Goal: Transaction & Acquisition: Book appointment/travel/reservation

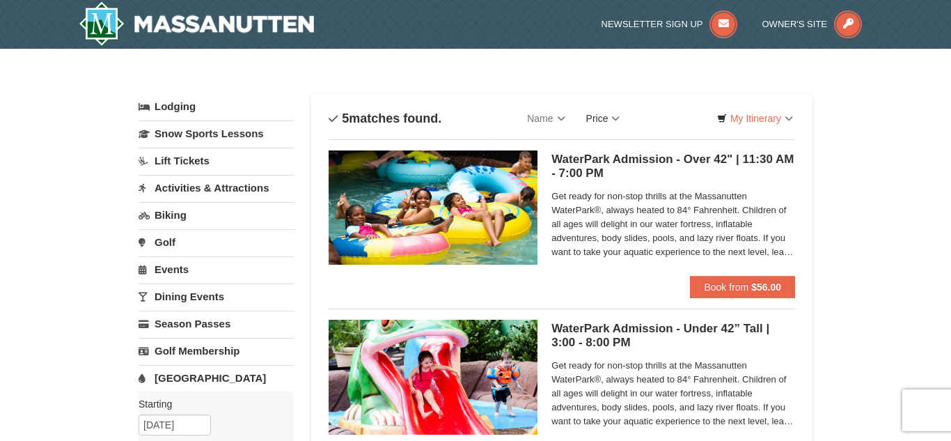
click at [615, 113] on link "Price" at bounding box center [603, 118] width 55 height 28
click at [178, 164] on link "Lift Tickets" at bounding box center [216, 161] width 155 height 26
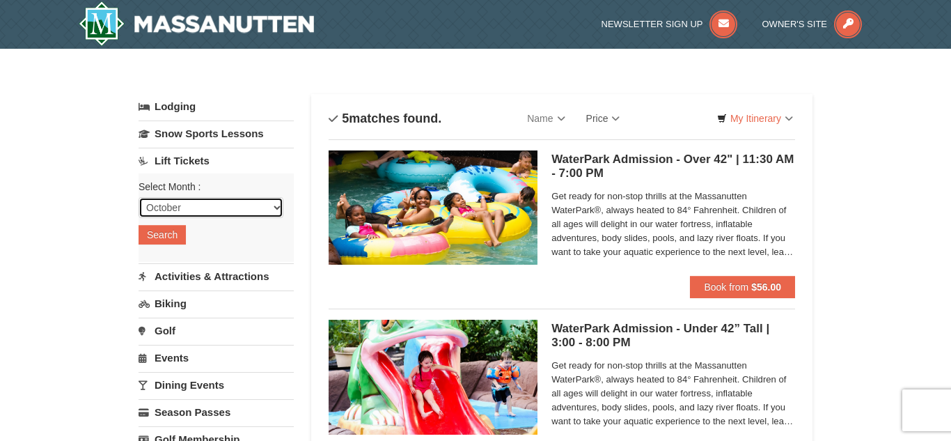
click at [185, 205] on select "October November December January February March April May June July August Sep…" at bounding box center [211, 207] width 145 height 21
select select "12"
click at [139, 197] on select "October November December January February March April May June July August Sep…" at bounding box center [211, 207] width 145 height 21
click at [174, 242] on button "Search" at bounding box center [162, 234] width 47 height 19
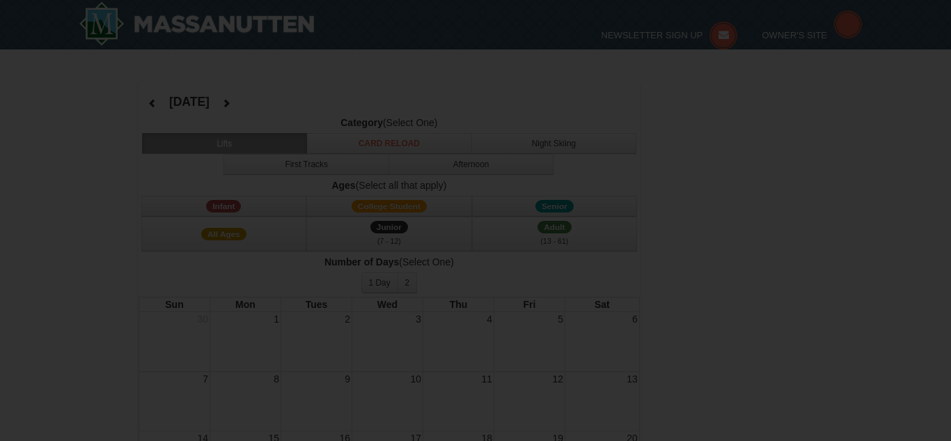
select select "12"
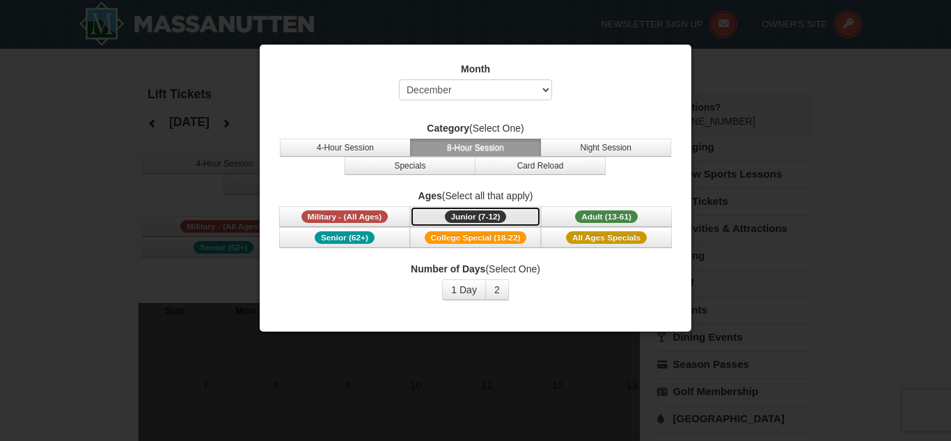
click at [491, 217] on span "Junior (7-12)" at bounding box center [476, 216] width 62 height 13
click at [489, 220] on span "Junior (7-12)" at bounding box center [476, 216] width 62 height 13
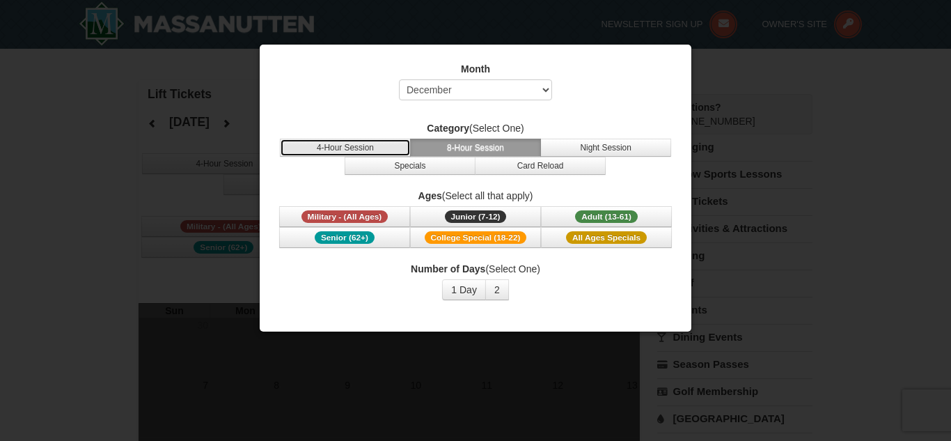
click at [370, 148] on button "4-Hour Session" at bounding box center [345, 148] width 131 height 18
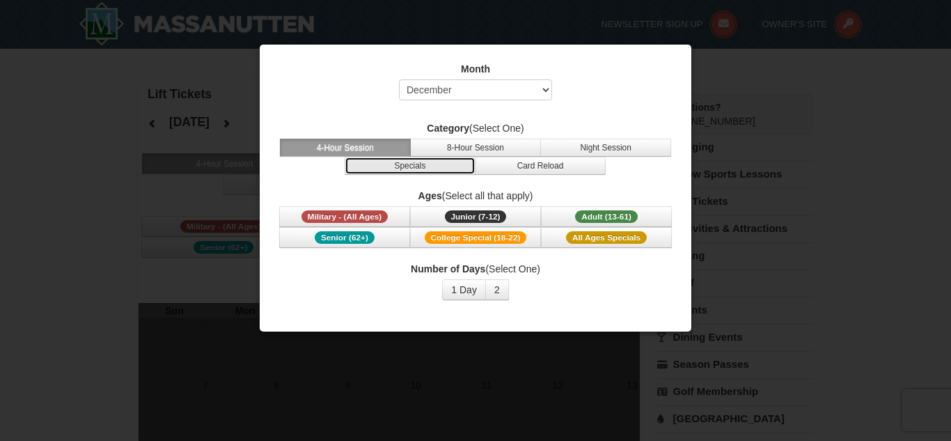
click at [395, 168] on button "Specials" at bounding box center [410, 166] width 131 height 18
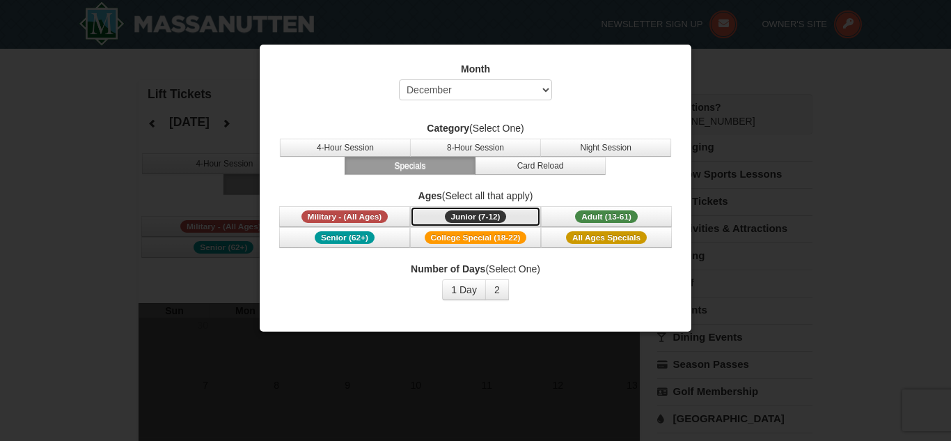
click at [503, 217] on span "Junior (7-12)" at bounding box center [476, 216] width 62 height 13
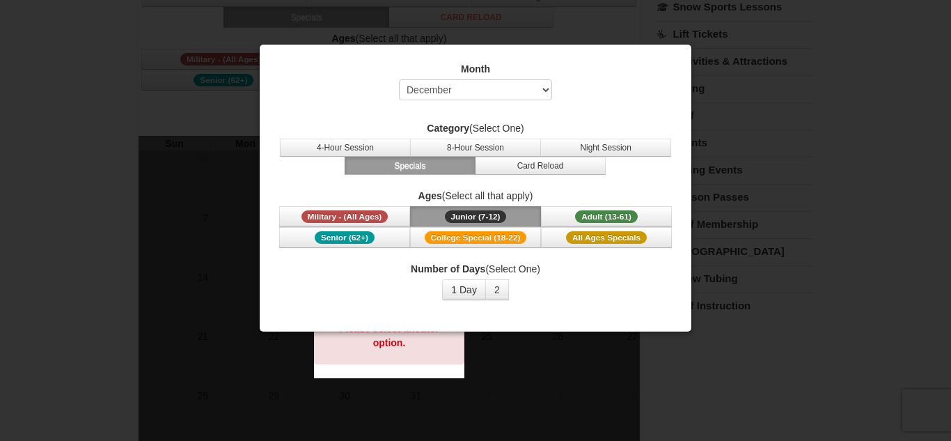
scroll to position [166, 0]
click at [500, 288] on button "2" at bounding box center [497, 289] width 24 height 21
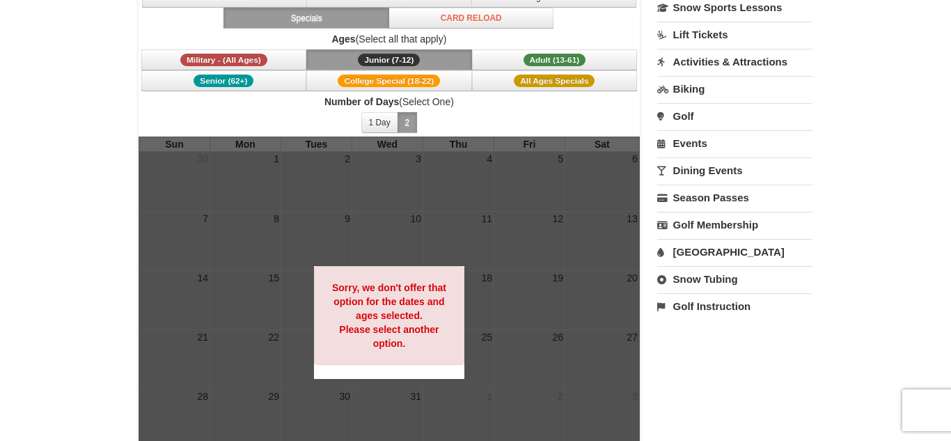
click at [700, 372] on div "Lift Tickets December 2025 Category (Select One) 4-Hour Session 8-Hour Session …" at bounding box center [476, 213] width 674 height 599
click at [421, 65] on button "Junior (7-12) (7 - 12)" at bounding box center [389, 59] width 166 height 21
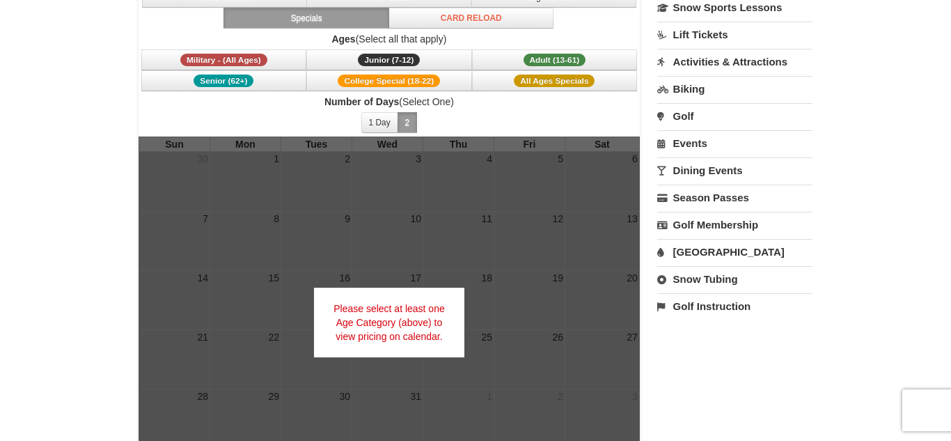
click at [405, 127] on button "2" at bounding box center [408, 122] width 20 height 21
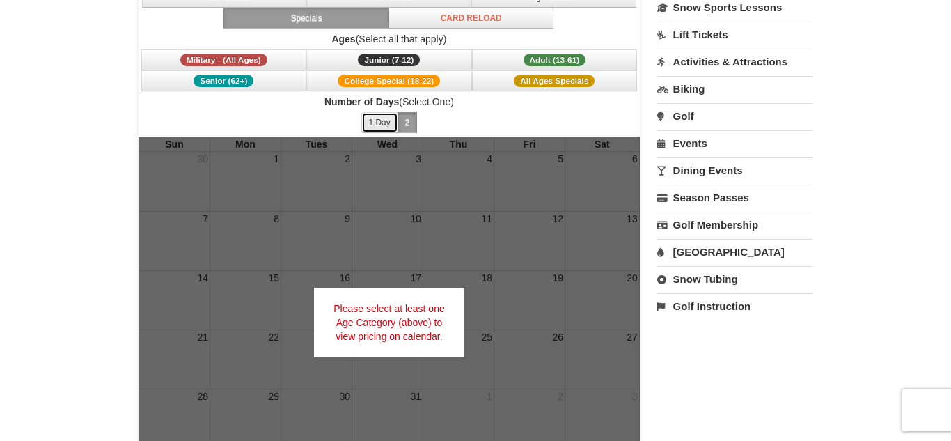
click at [383, 125] on button "1 Day" at bounding box center [379, 122] width 37 height 21
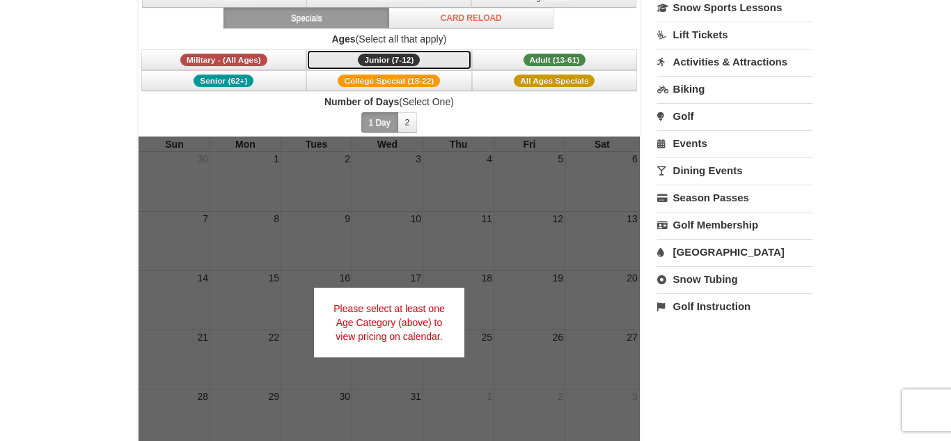
click at [413, 63] on span "Junior (7-12)" at bounding box center [389, 60] width 62 height 13
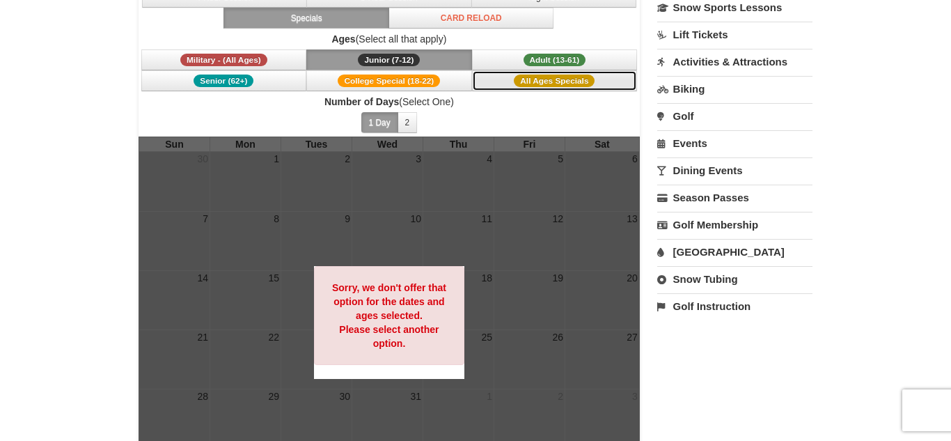
click at [515, 84] on span "All Ages Specials" at bounding box center [554, 80] width 81 height 13
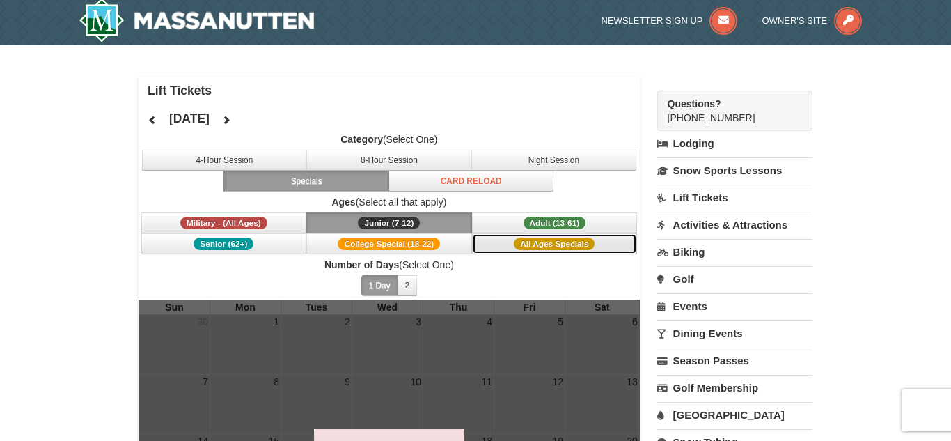
scroll to position [0, 0]
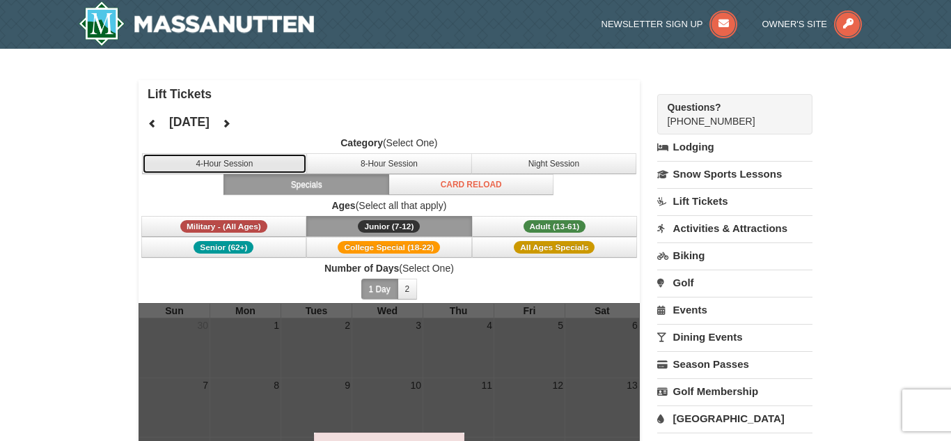
click at [240, 161] on button "4-Hour Session" at bounding box center [225, 163] width 166 height 21
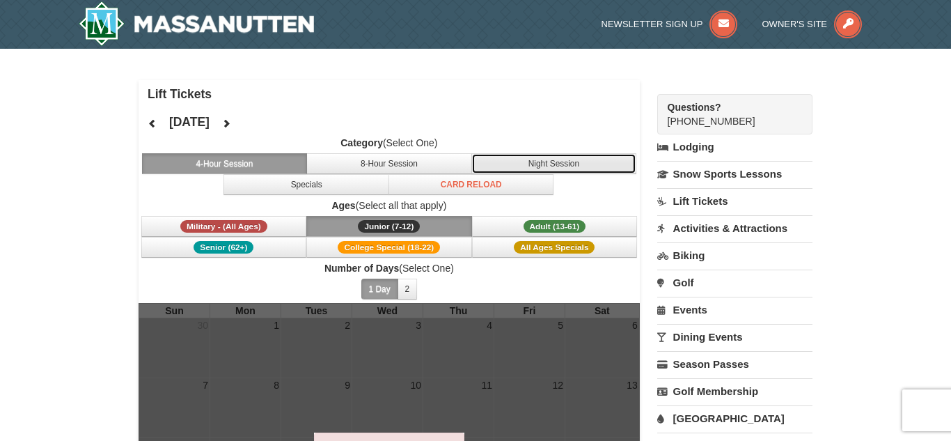
click at [560, 166] on button "Night Session" at bounding box center [554, 163] width 166 height 21
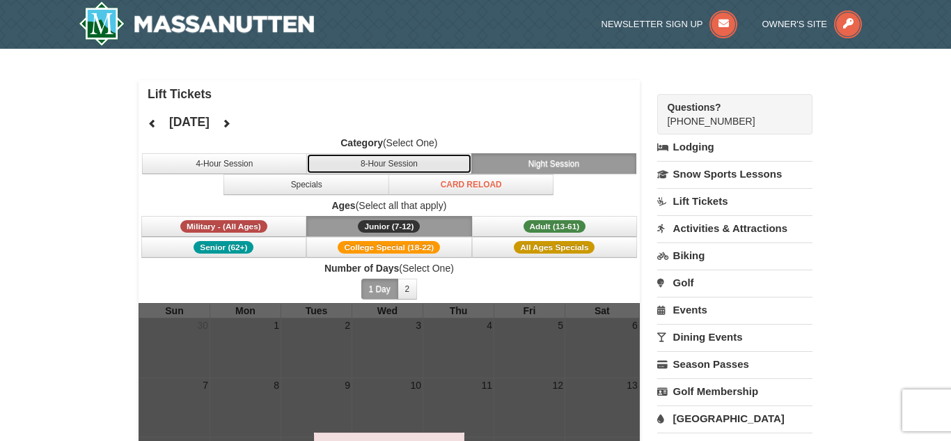
click at [396, 168] on button "8-Hour Session" at bounding box center [389, 163] width 166 height 21
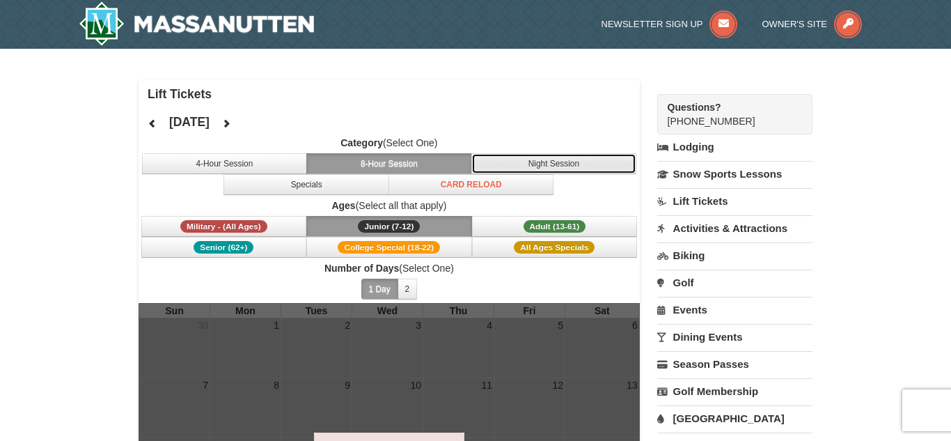
click at [498, 157] on button "Night Session" at bounding box center [554, 163] width 166 height 21
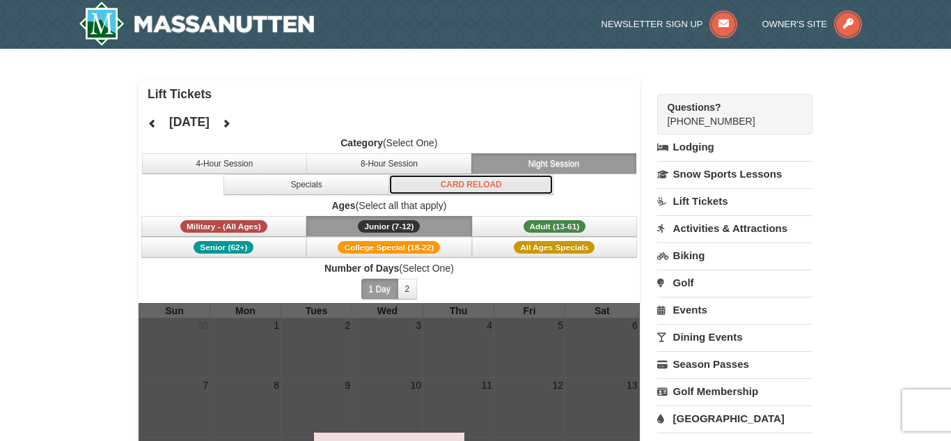
click at [483, 185] on button "Card Reload" at bounding box center [472, 184] width 166 height 21
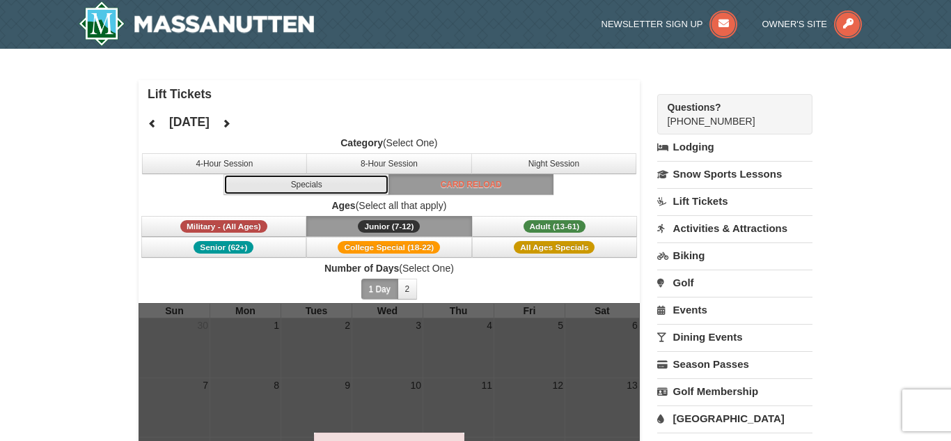
click at [332, 180] on button "Specials" at bounding box center [306, 184] width 166 height 21
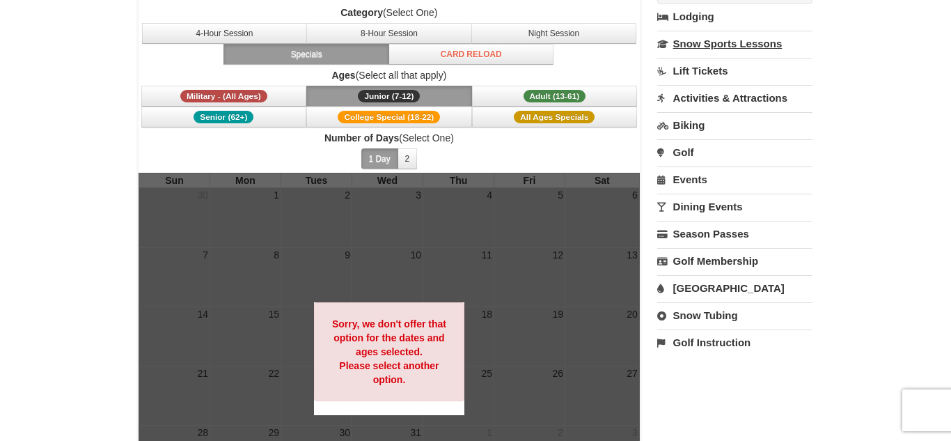
scroll to position [130, 0]
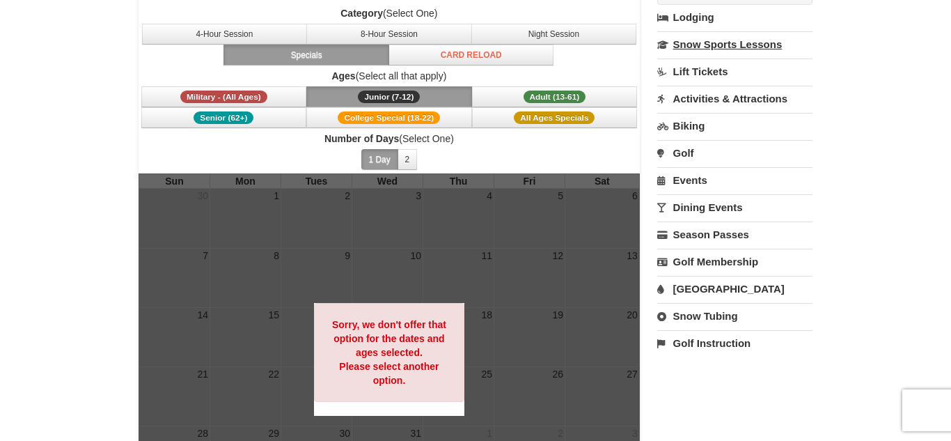
click at [722, 45] on link "Snow Sports Lessons" at bounding box center [734, 44] width 155 height 26
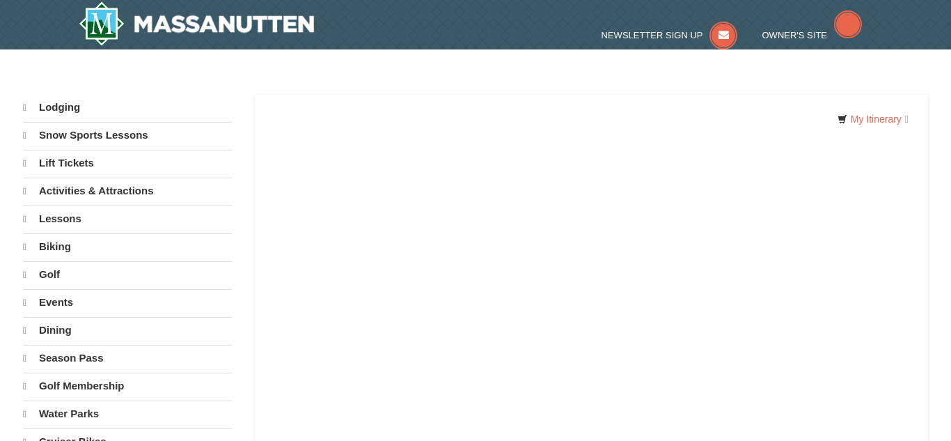
select select "10"
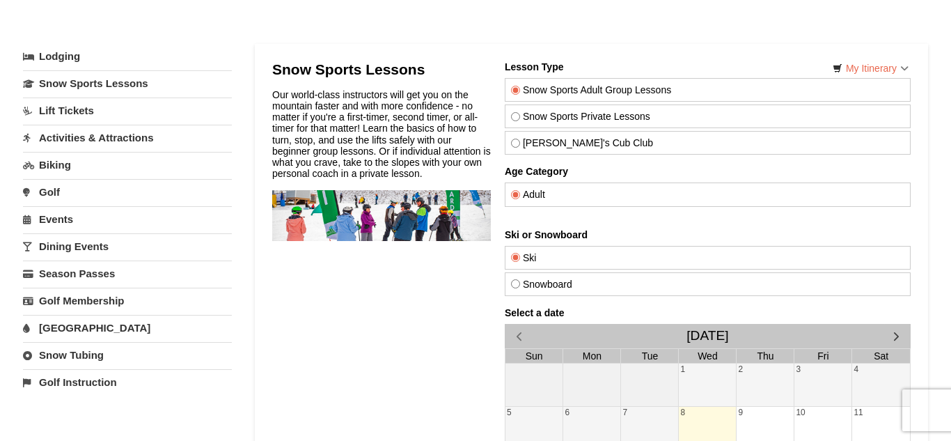
scroll to position [47, 0]
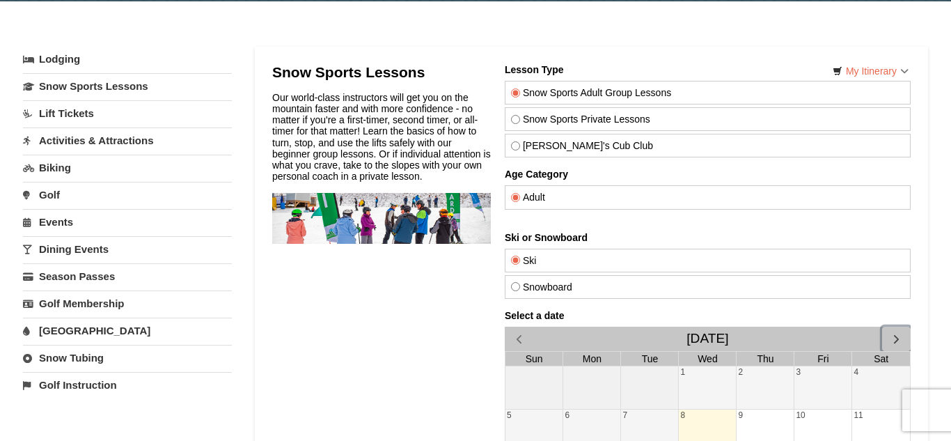
click at [897, 346] on span "button" at bounding box center [896, 338] width 15 height 15
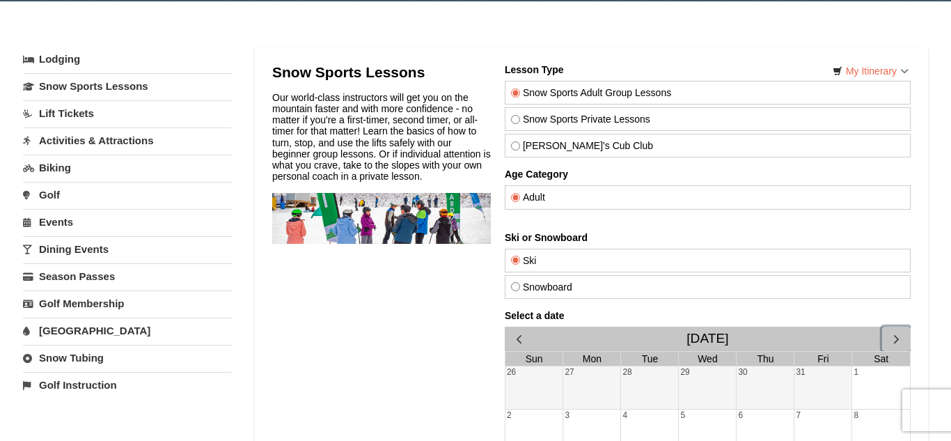
click at [897, 346] on span "button" at bounding box center [896, 338] width 15 height 15
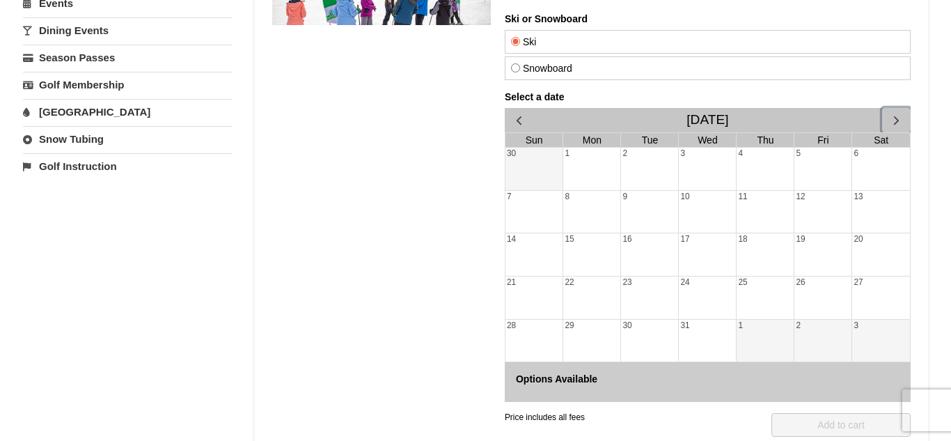
scroll to position [268, 0]
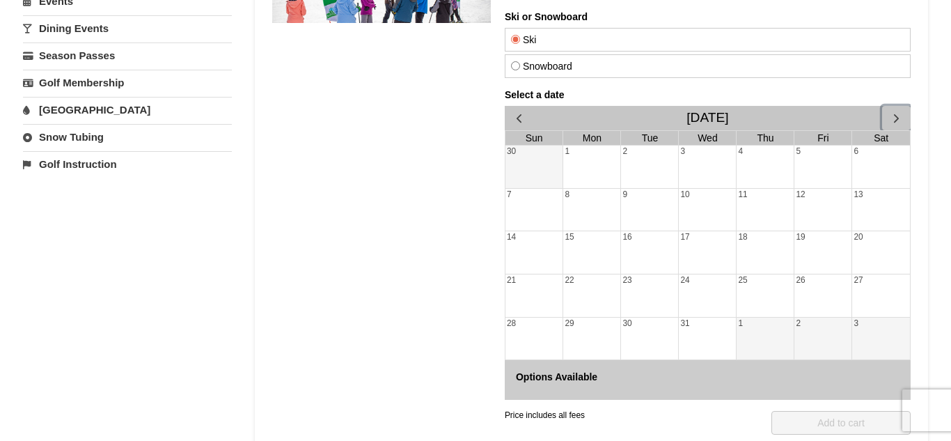
click at [870, 317] on div "27" at bounding box center [881, 295] width 58 height 42
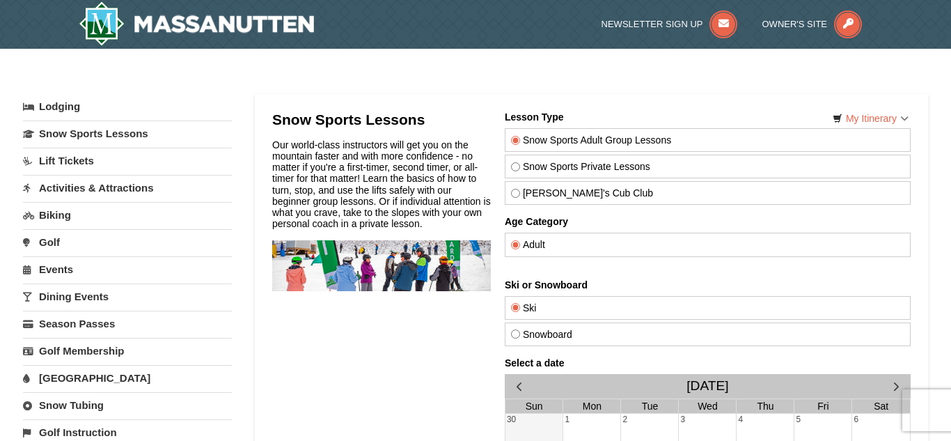
click at [517, 171] on input "Snow Sports Private Lessons" at bounding box center [515, 166] width 9 height 9
radio input "true"
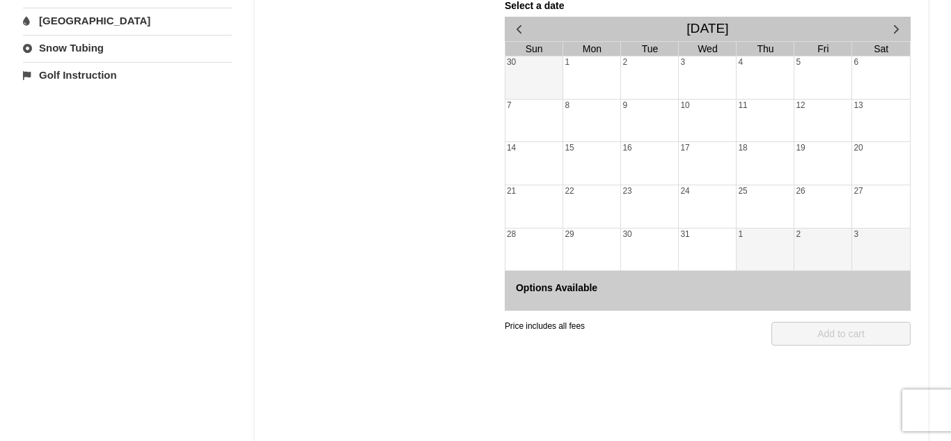
scroll to position [361, 0]
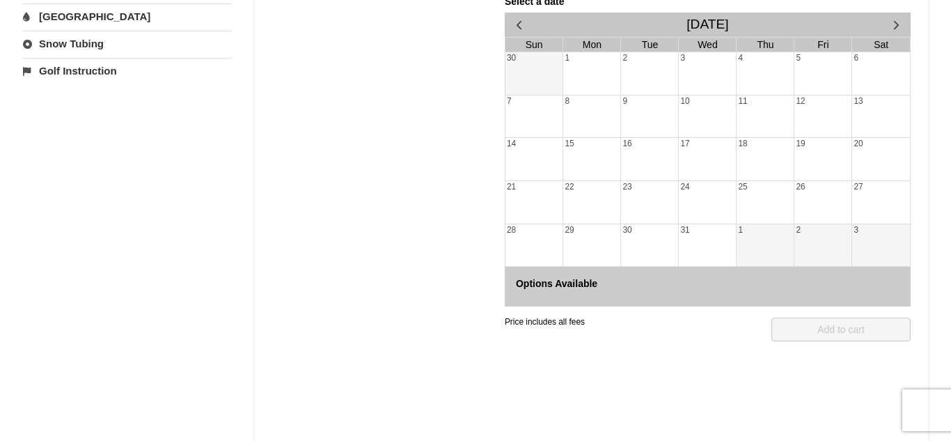
click at [822, 214] on div at bounding box center [822, 203] width 57 height 19
click at [878, 214] on div at bounding box center [881, 203] width 58 height 19
click at [651, 267] on div "30" at bounding box center [649, 245] width 57 height 42
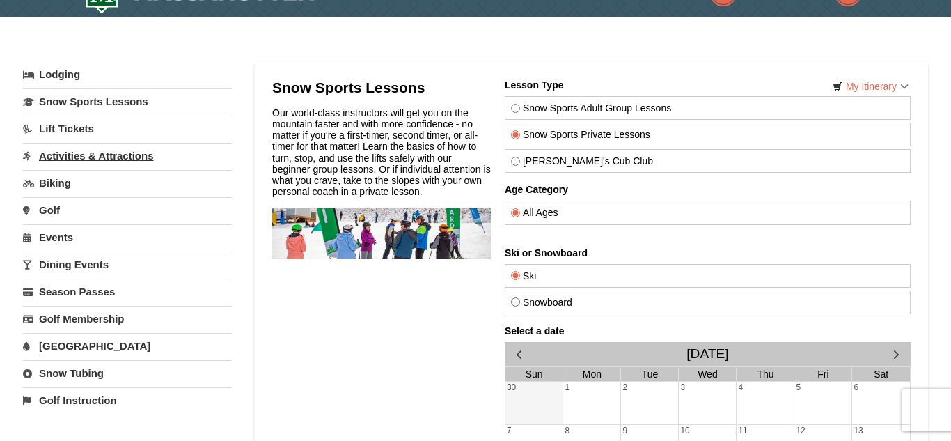
scroll to position [29, 0]
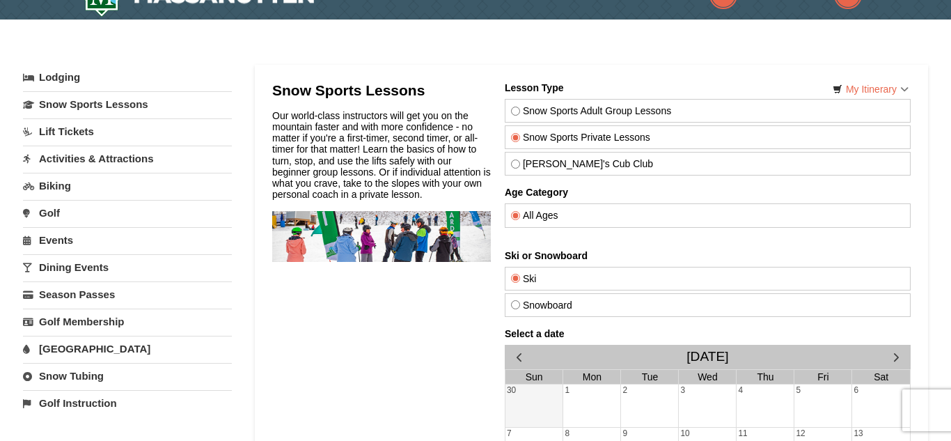
click at [135, 157] on link "Activities & Attractions" at bounding box center [127, 159] width 209 height 26
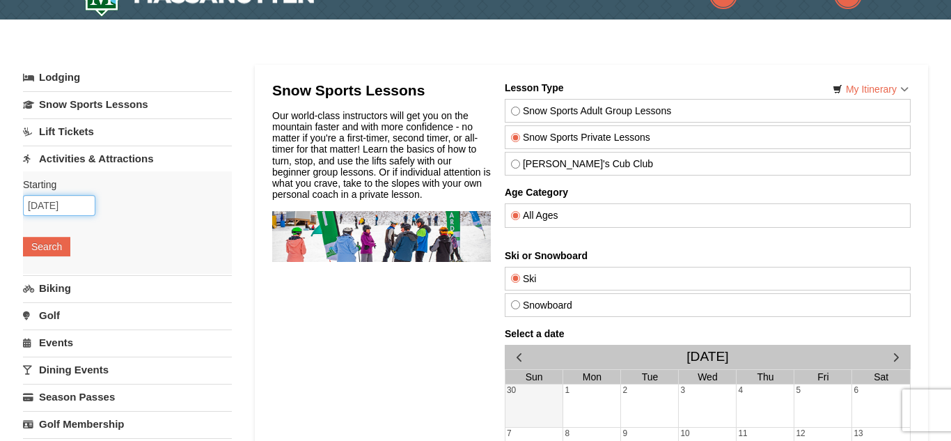
click at [74, 204] on input "10/08/2025" at bounding box center [59, 205] width 72 height 21
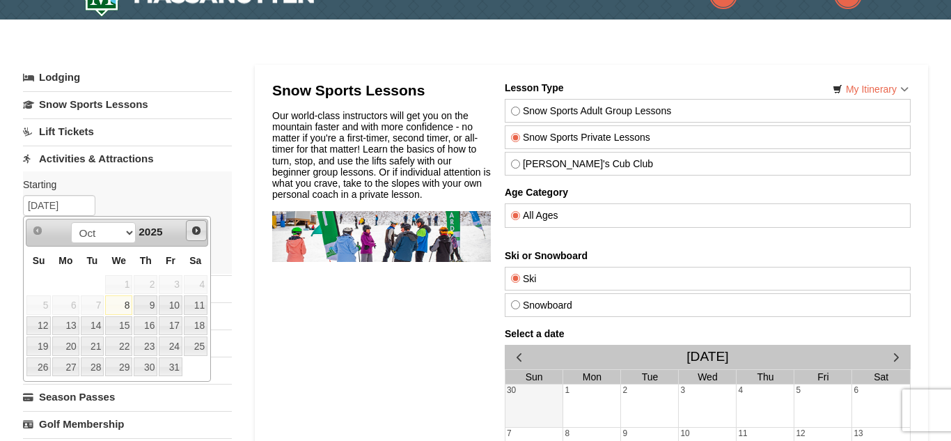
click at [187, 231] on link "Next" at bounding box center [196, 230] width 21 height 21
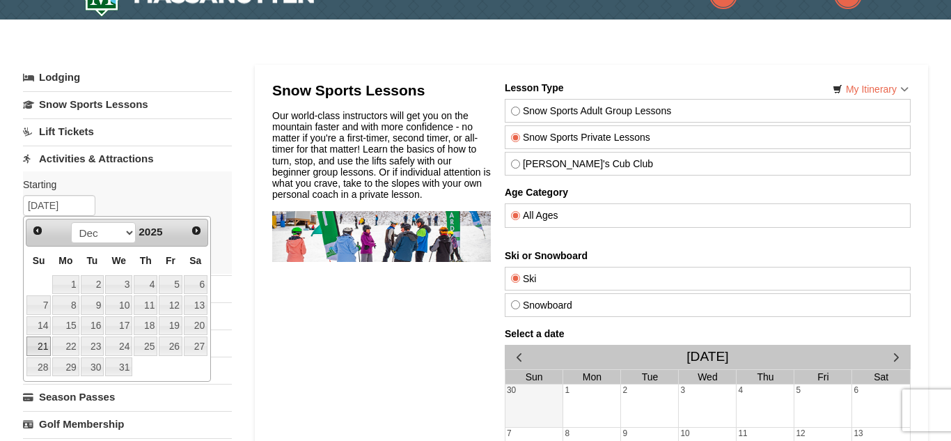
click at [47, 345] on link "21" at bounding box center [38, 345] width 24 height 19
type input "12/21/2025"
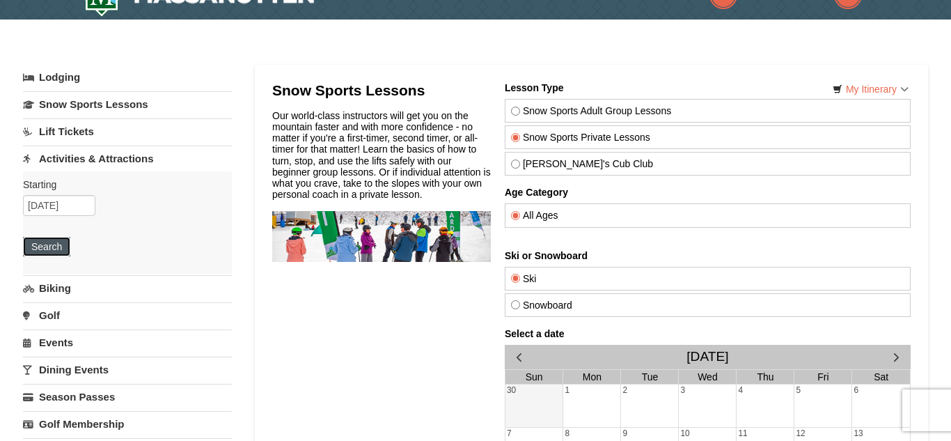
click at [46, 244] on button "Search" at bounding box center [46, 246] width 47 height 19
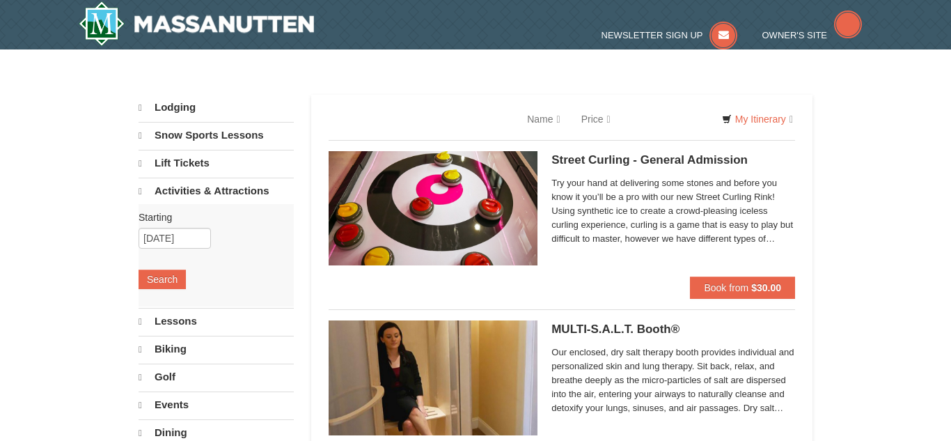
select select "10"
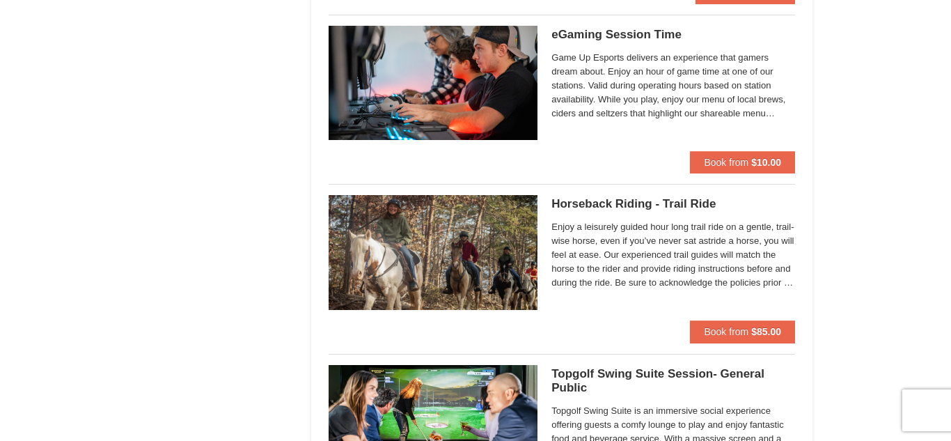
scroll to position [1825, 0]
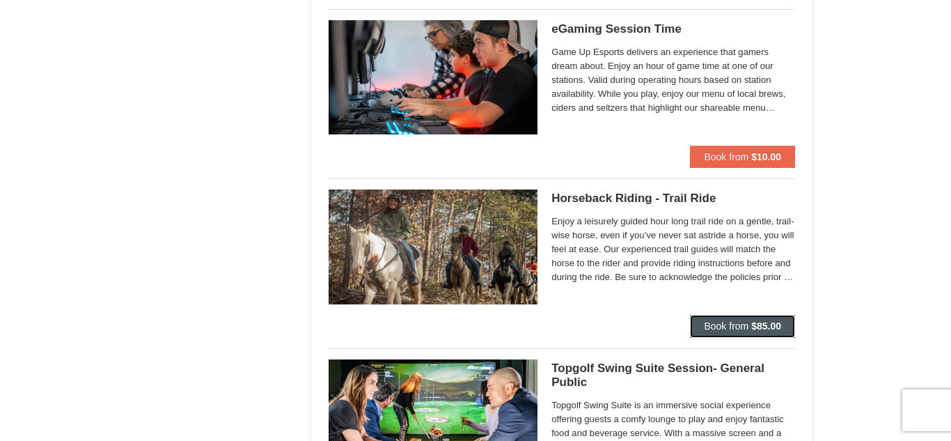
click at [711, 332] on button "Book from $85.00" at bounding box center [742, 326] width 105 height 22
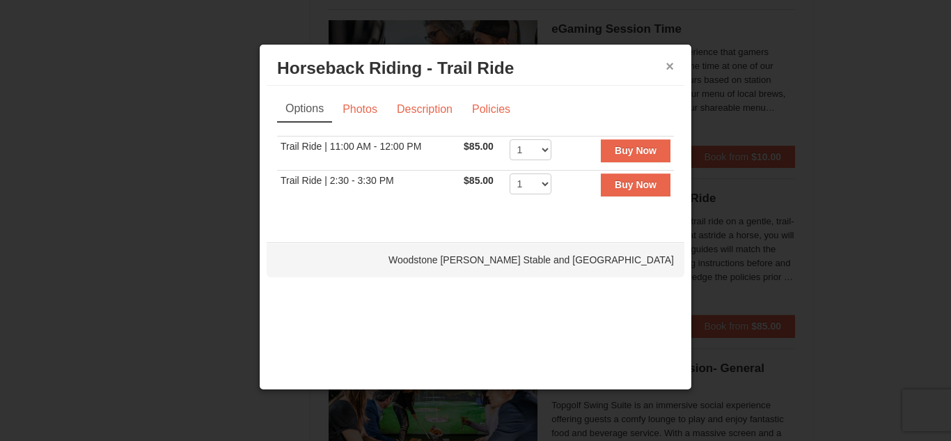
click at [668, 71] on button "×" at bounding box center [670, 66] width 8 height 14
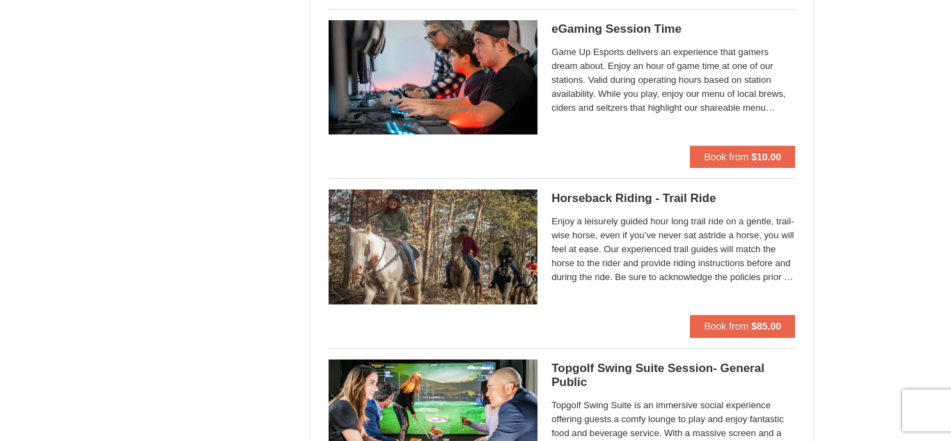
click at [438, 239] on img at bounding box center [433, 246] width 209 height 114
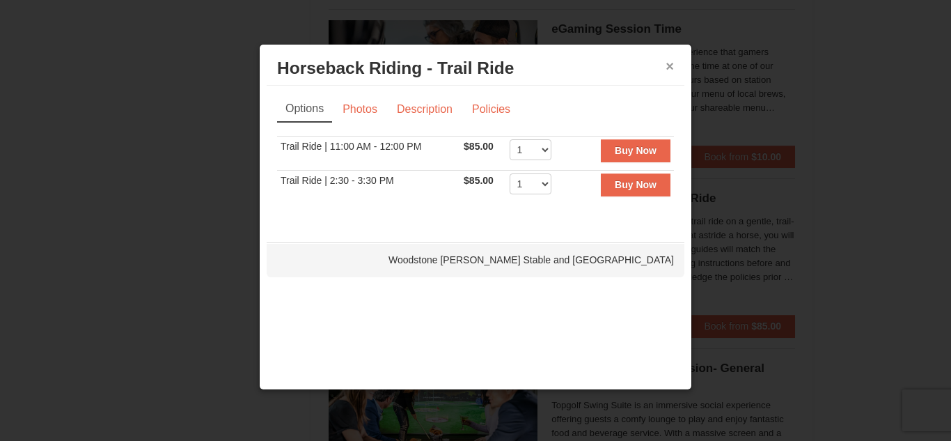
click at [670, 63] on button "×" at bounding box center [670, 66] width 8 height 14
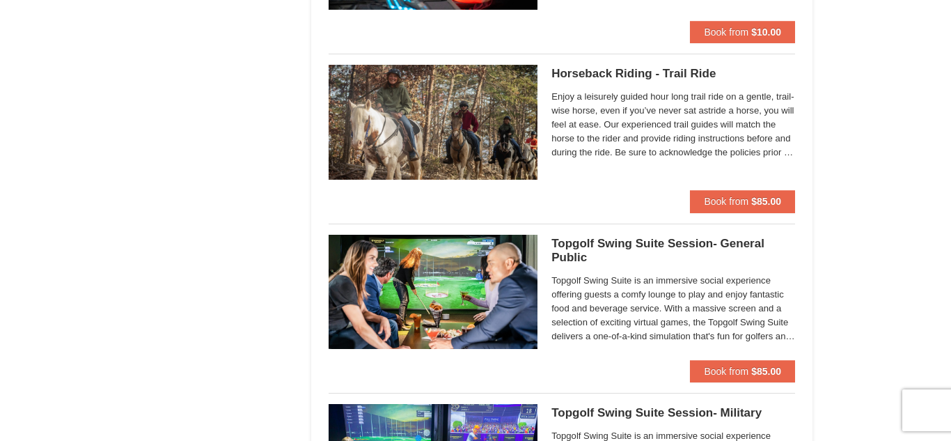
scroll to position [1952, 0]
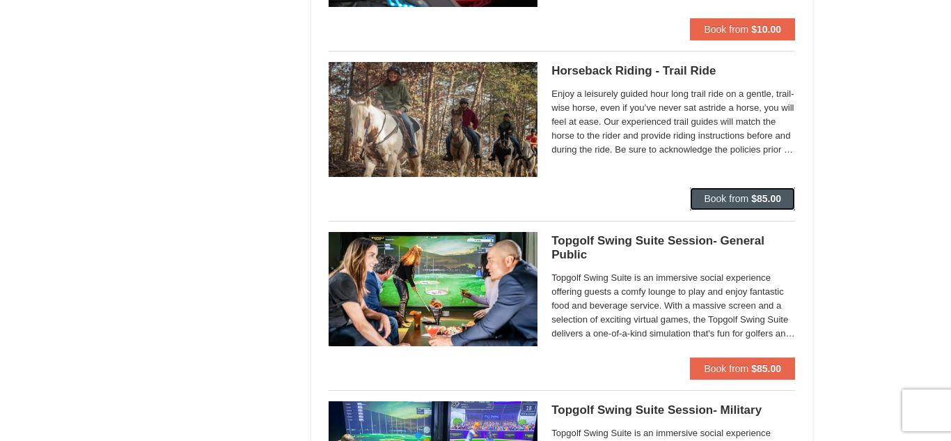
click at [737, 193] on span "Book from" at bounding box center [726, 198] width 45 height 11
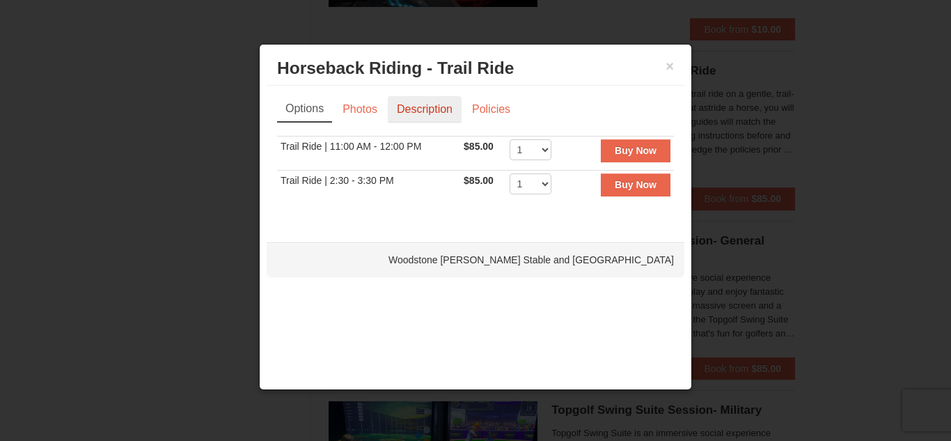
click at [439, 105] on link "Description" at bounding box center [425, 109] width 74 height 26
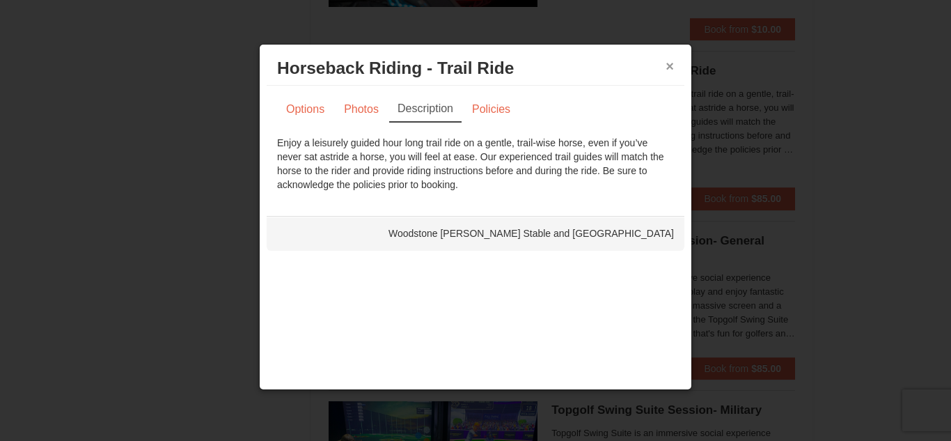
click at [670, 65] on button "×" at bounding box center [670, 66] width 8 height 14
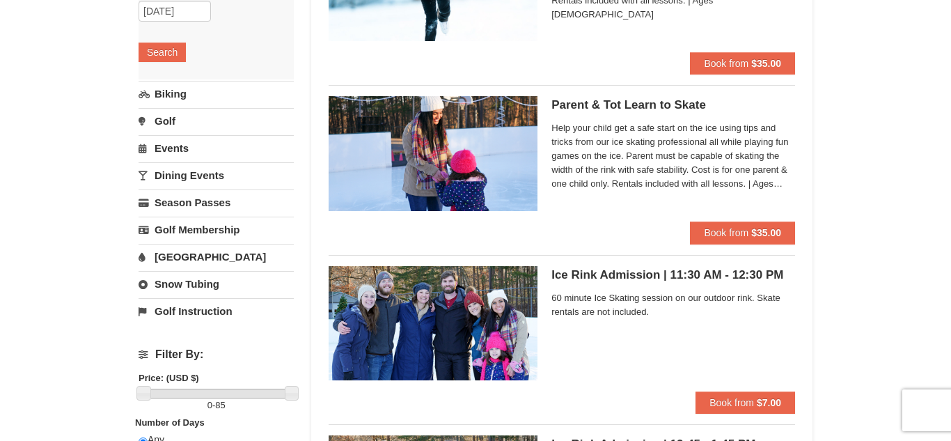
scroll to position [0, 0]
